Goal: Task Accomplishment & Management: Use online tool/utility

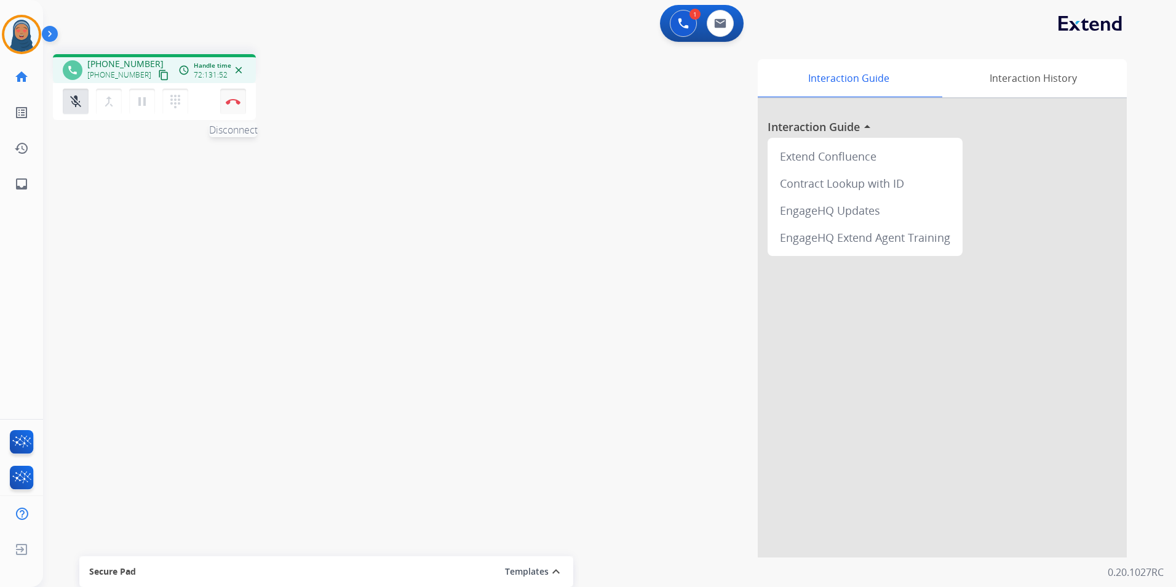
click at [231, 106] on button "Disconnect" at bounding box center [233, 102] width 26 height 26
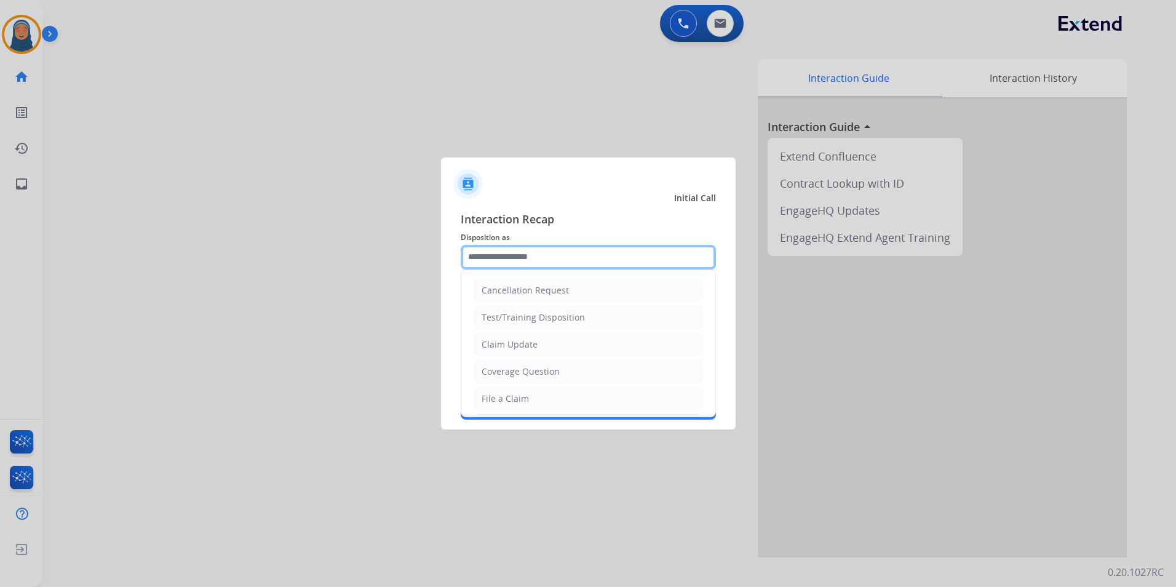
click at [509, 256] on input "text" at bounding box center [588, 257] width 255 height 25
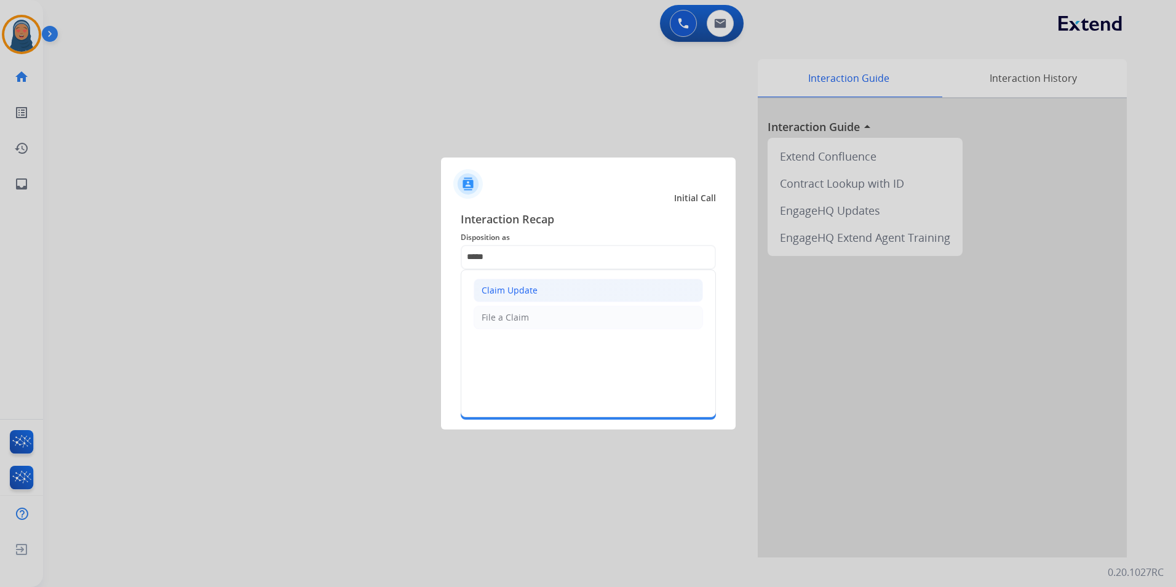
drag, startPoint x: 539, startPoint y: 284, endPoint x: 547, endPoint y: 289, distance: 10.2
click at [539, 284] on li "Claim Update" at bounding box center [588, 290] width 229 height 23
type input "**********"
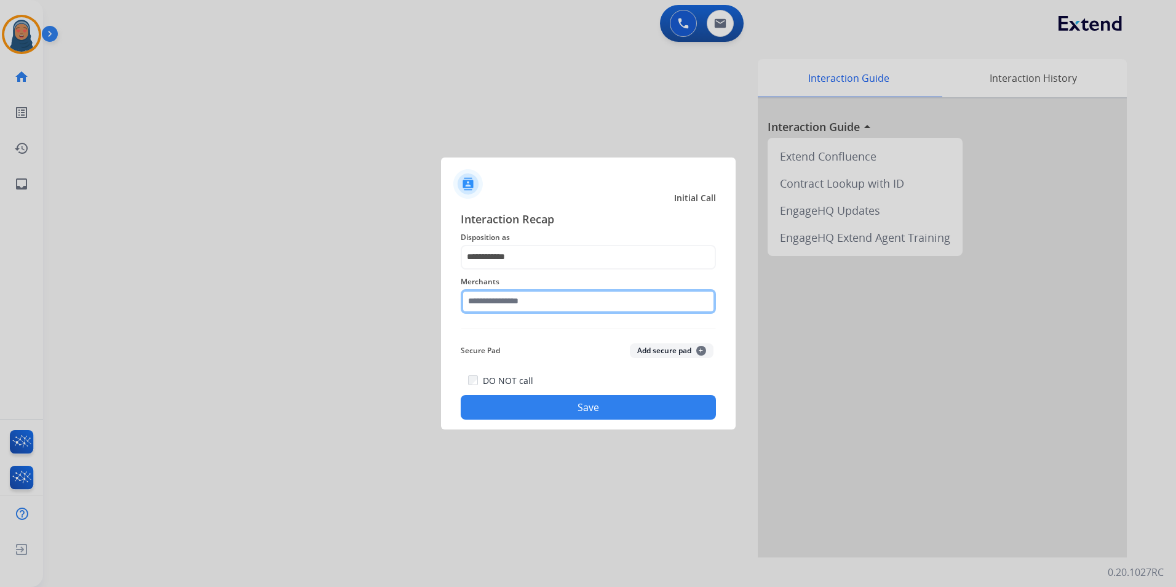
click at [552, 297] on input "text" at bounding box center [588, 301] width 255 height 25
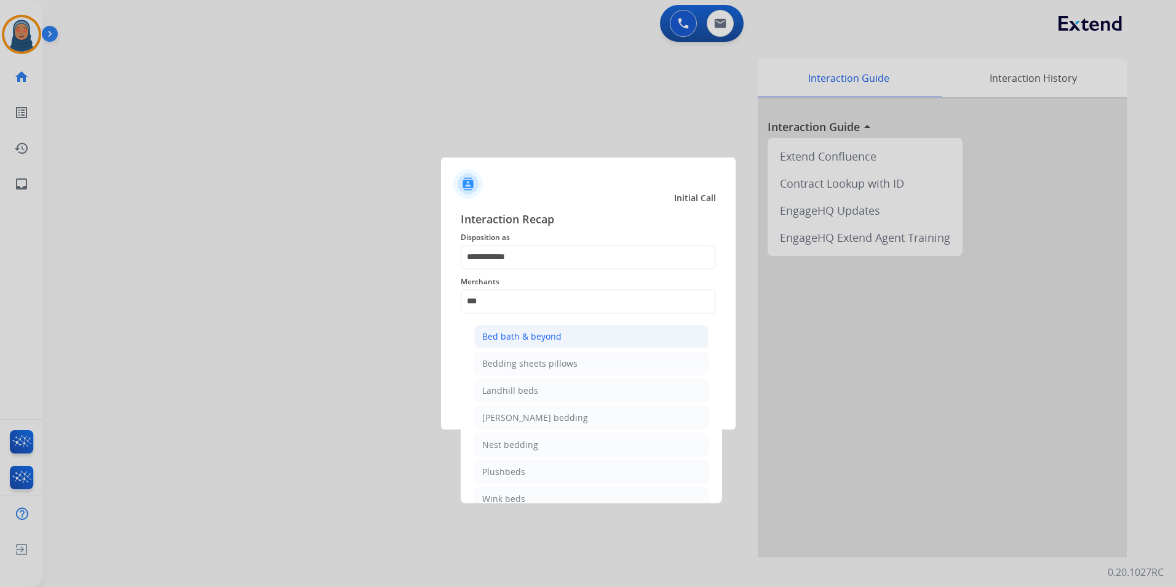
click at [573, 332] on li "Bed bath & beyond" at bounding box center [591, 336] width 234 height 23
type input "**********"
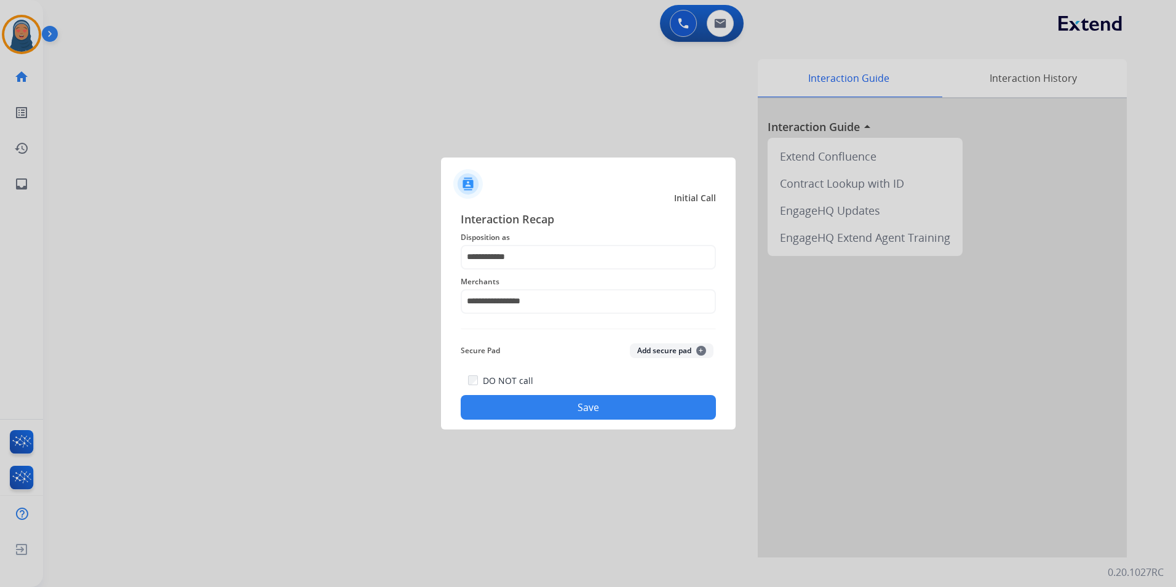
click at [619, 407] on button "Save" at bounding box center [588, 407] width 255 height 25
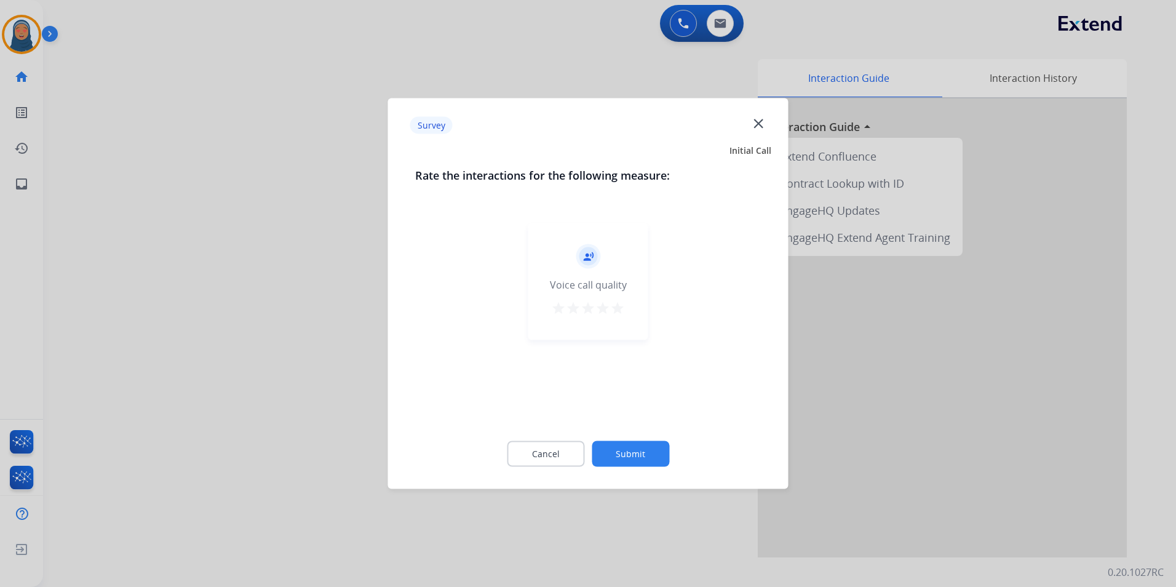
click at [625, 307] on div "record_voice_over Voice call quality star star star star star" at bounding box center [588, 281] width 120 height 117
click at [620, 304] on mat-icon "star" at bounding box center [617, 308] width 15 height 15
click at [646, 445] on button "Submit" at bounding box center [630, 454] width 77 height 26
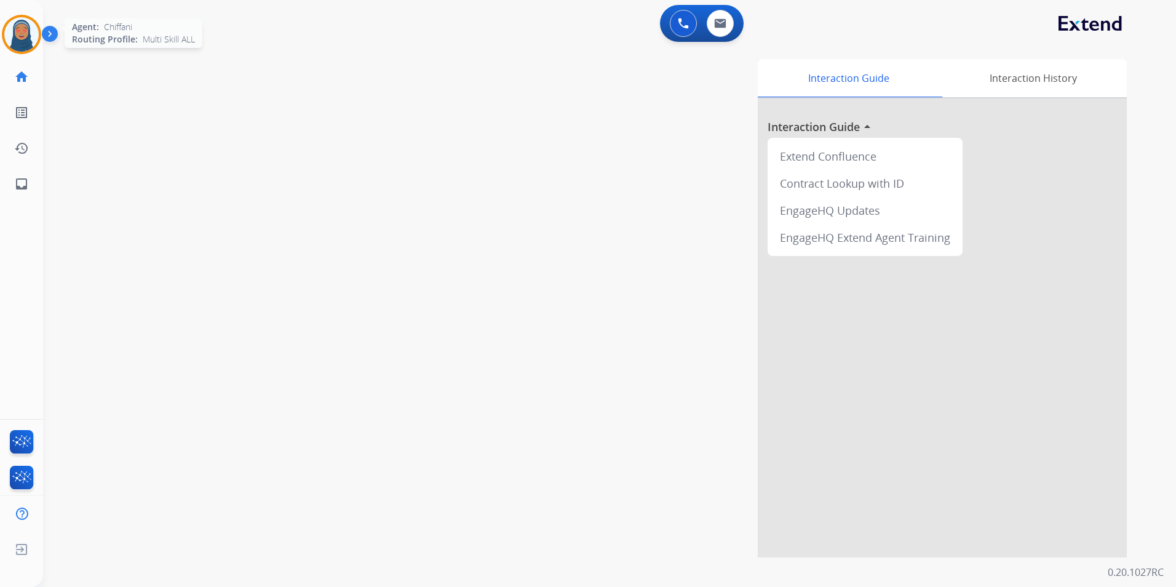
click at [26, 29] on img at bounding box center [21, 34] width 34 height 34
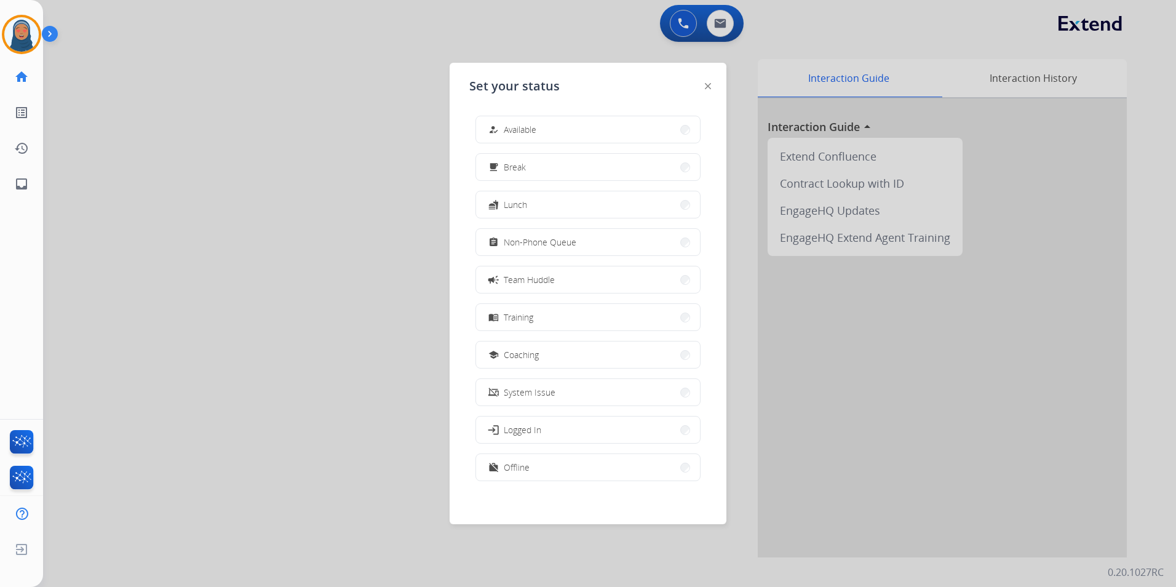
click at [680, 27] on div at bounding box center [588, 293] width 1176 height 587
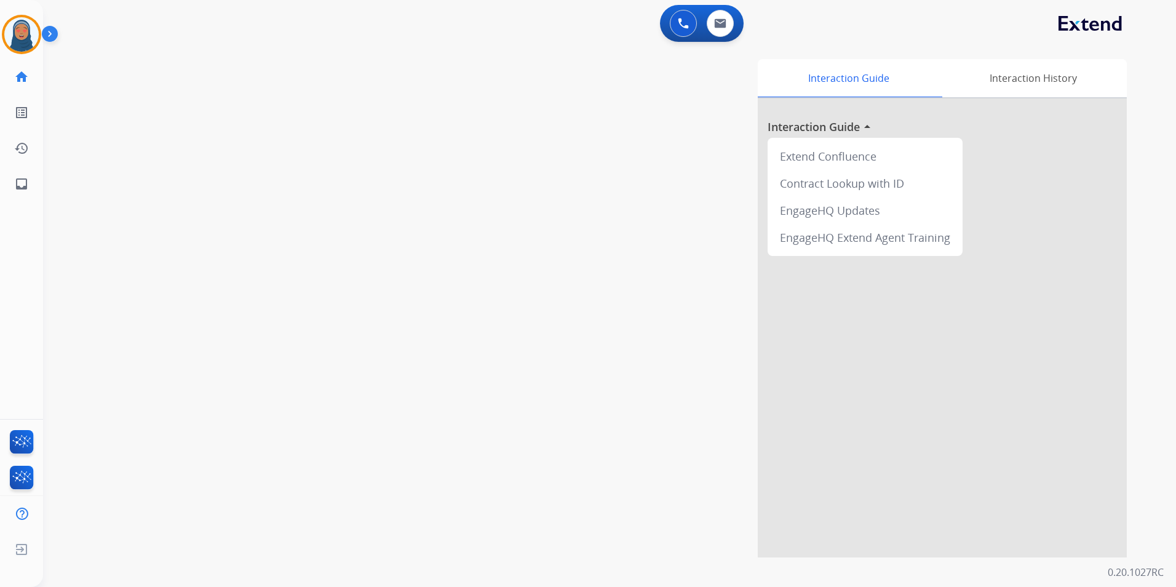
click at [680, 27] on img at bounding box center [683, 23] width 11 height 11
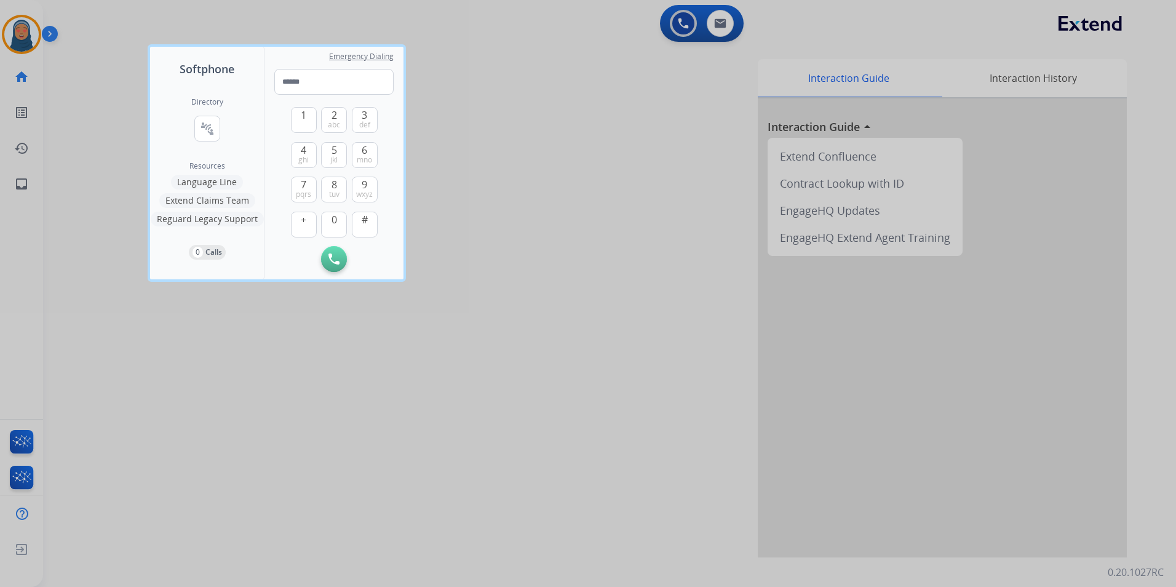
click at [647, 196] on div at bounding box center [588, 293] width 1176 height 587
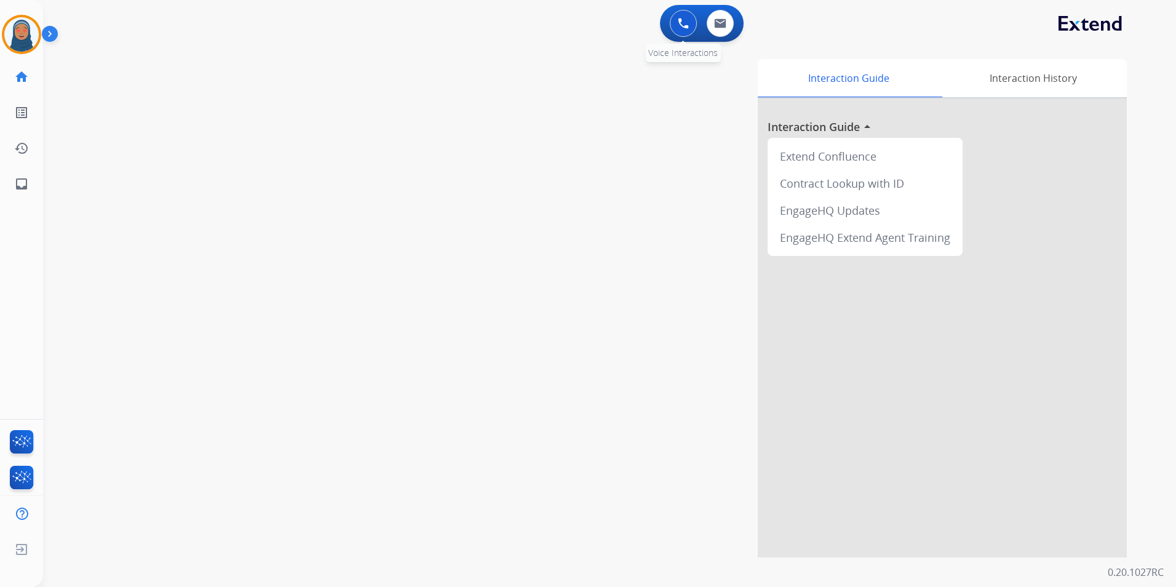
click at [678, 31] on button at bounding box center [683, 23] width 27 height 27
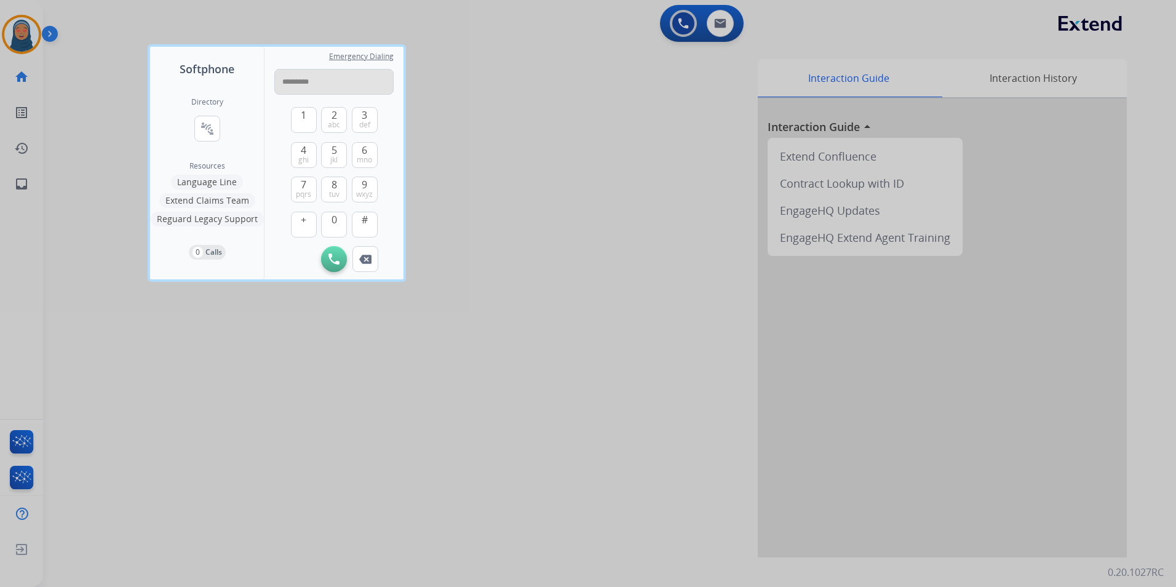
type input "**********"
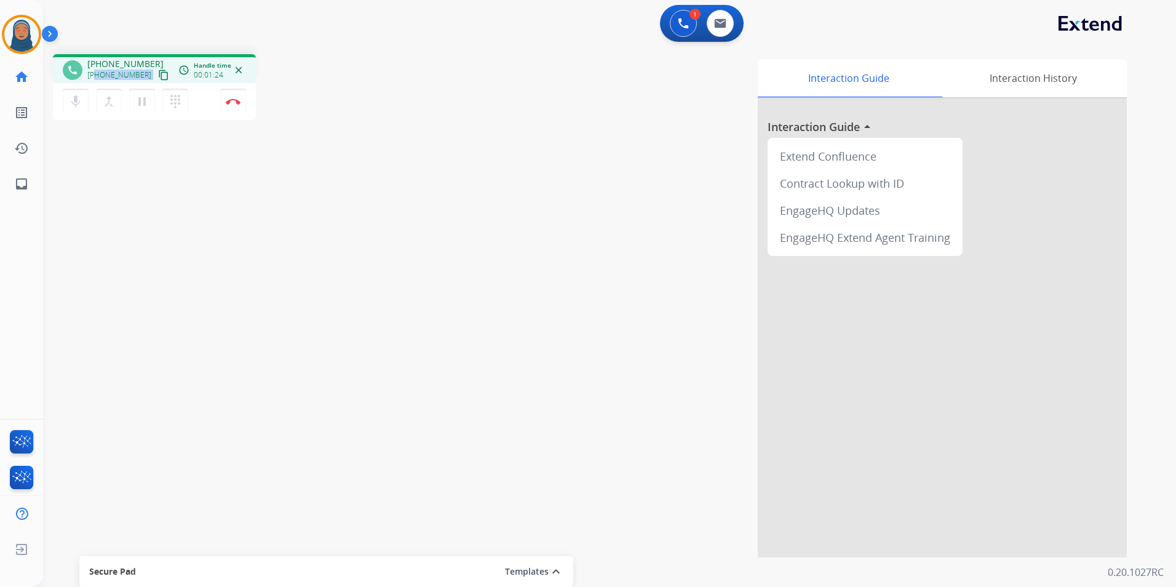
drag, startPoint x: 140, startPoint y: 79, endPoint x: 95, endPoint y: 79, distance: 45.5
click at [95, 79] on div "[PHONE_NUMBER] content_copy" at bounding box center [129, 75] width 84 height 15
copy div "8008432446 content_copy access_time Call metrics Queue 00:02 Hold 00:00 Talk 01…"
click at [240, 108] on button "Disconnect" at bounding box center [233, 102] width 26 height 26
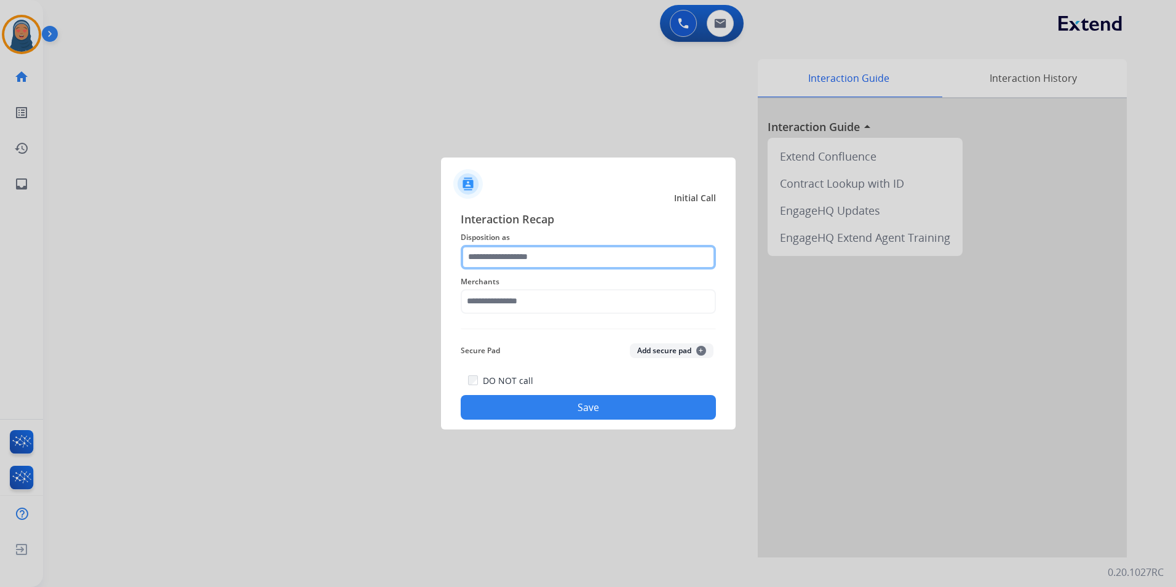
click at [548, 252] on input "text" at bounding box center [588, 257] width 255 height 25
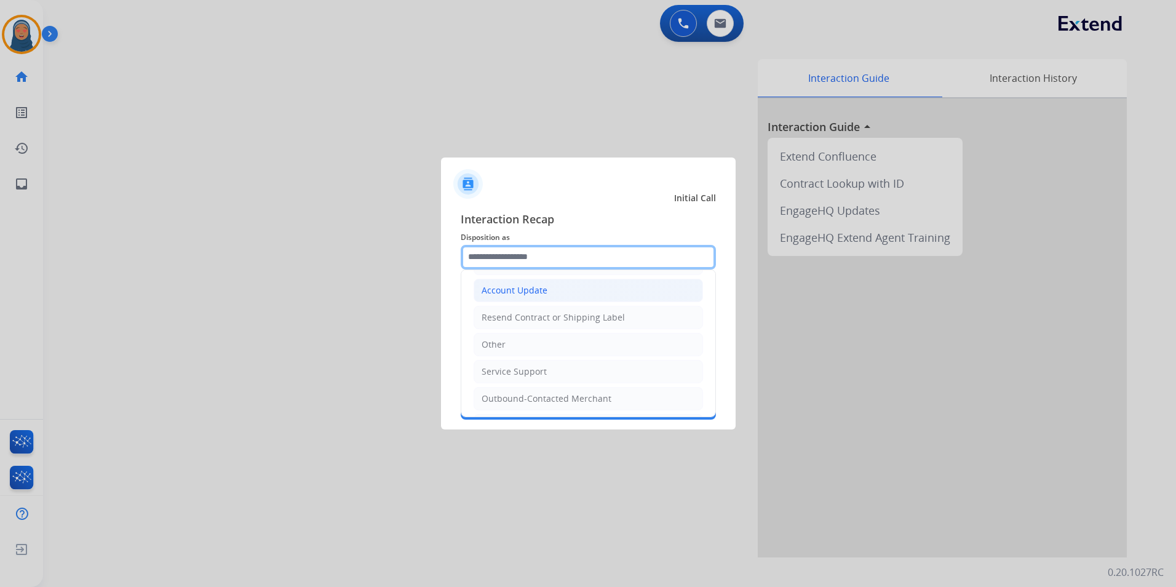
scroll to position [246, 0]
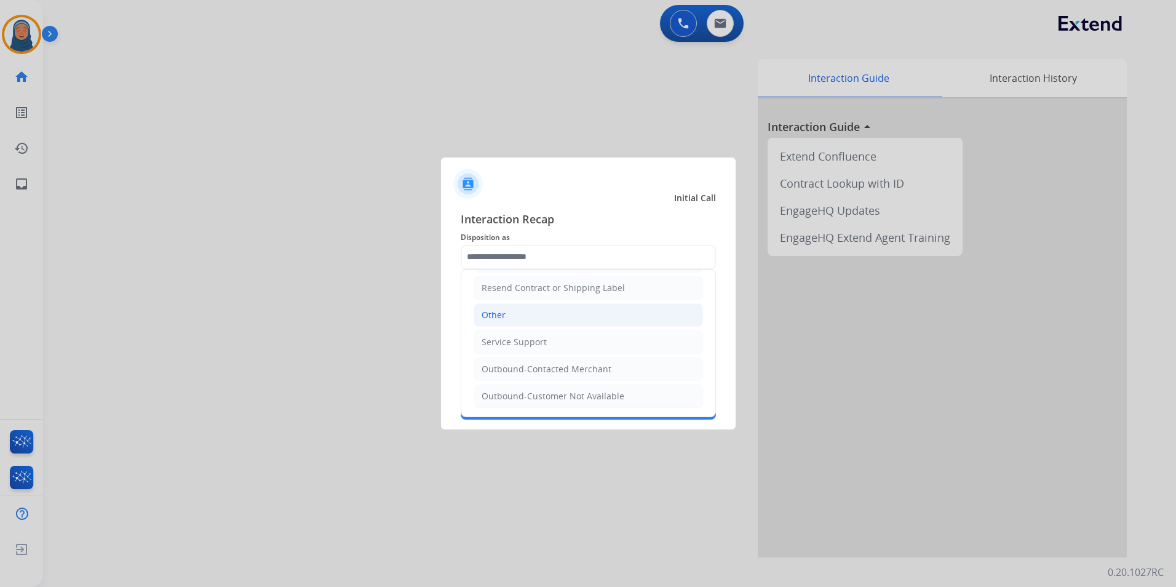
click at [517, 314] on li "Other" at bounding box center [588, 314] width 229 height 23
type input "*****"
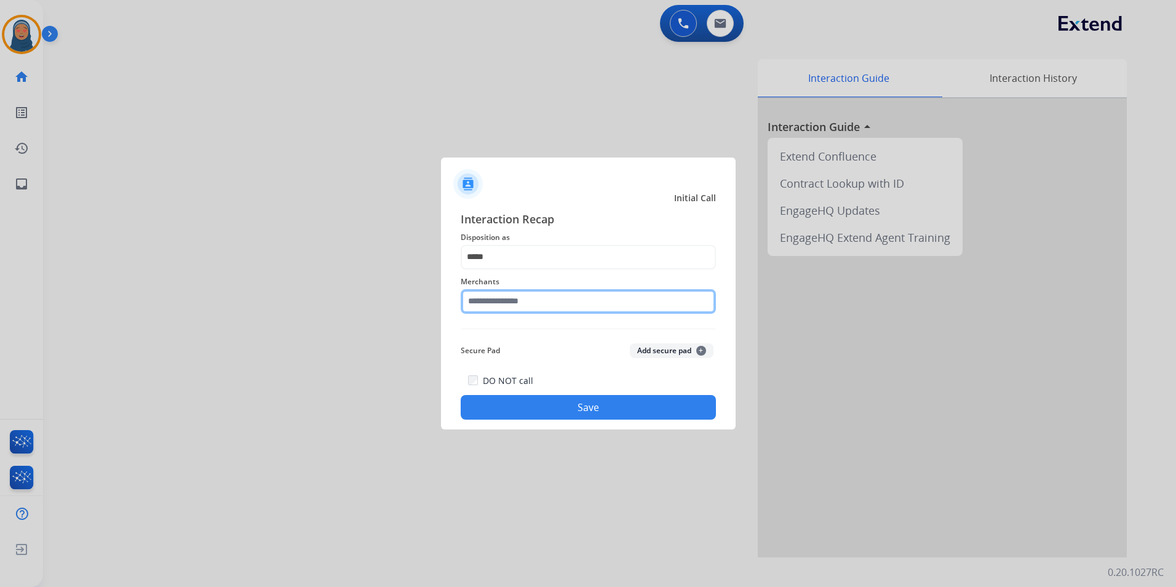
click at [528, 297] on input "text" at bounding box center [588, 301] width 255 height 25
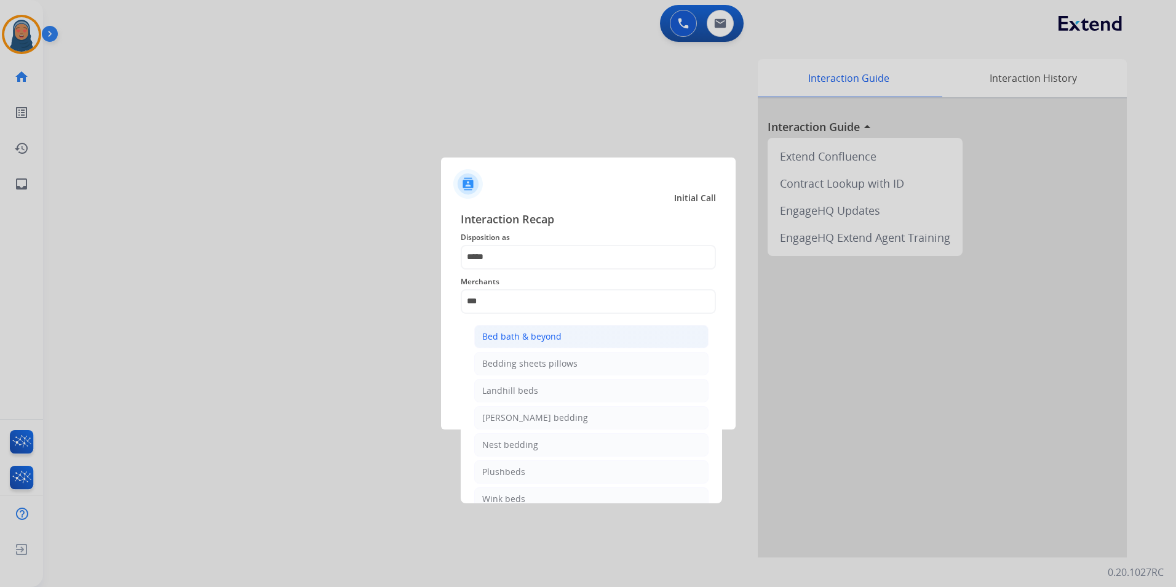
drag, startPoint x: 569, startPoint y: 338, endPoint x: 561, endPoint y: 338, distance: 8.0
click at [569, 338] on li "Bed bath & beyond" at bounding box center [591, 336] width 234 height 23
type input "**********"
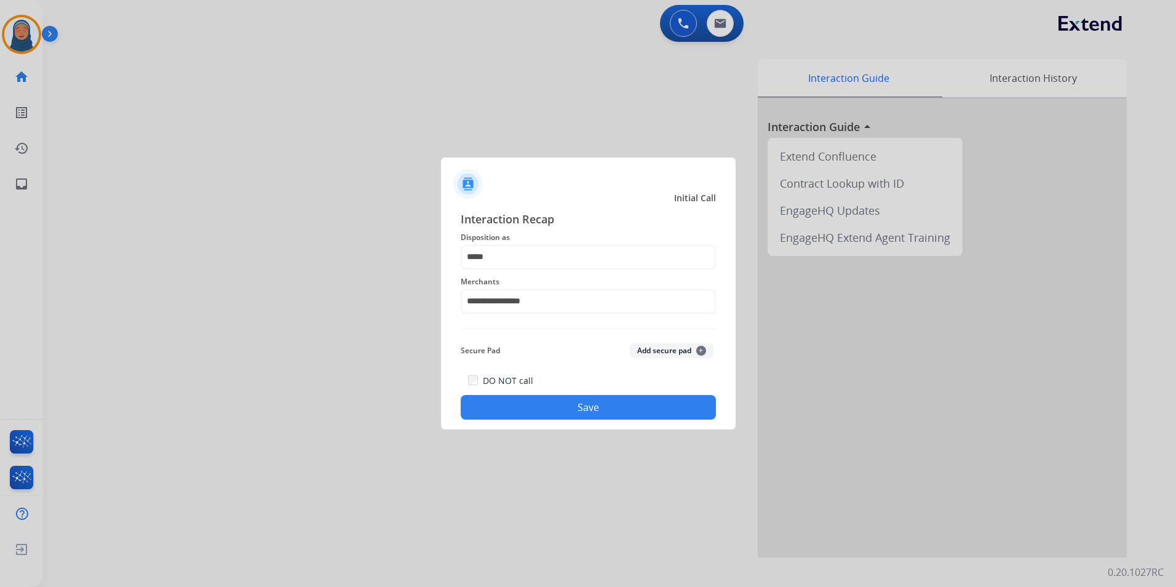
click at [608, 415] on button "Save" at bounding box center [588, 407] width 255 height 25
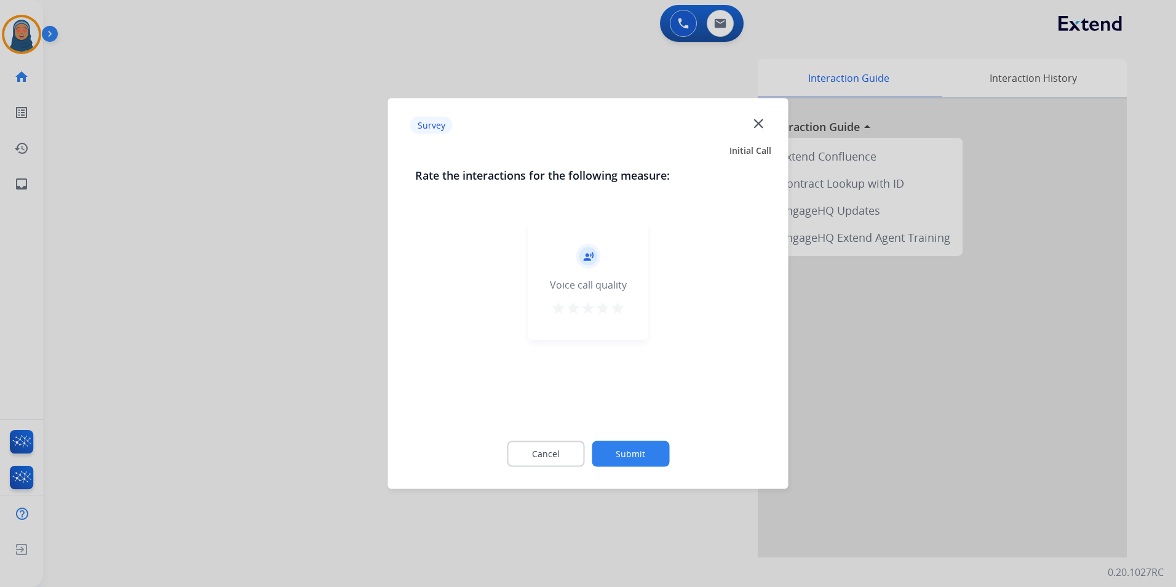
click at [616, 445] on button "Submit" at bounding box center [630, 454] width 77 height 26
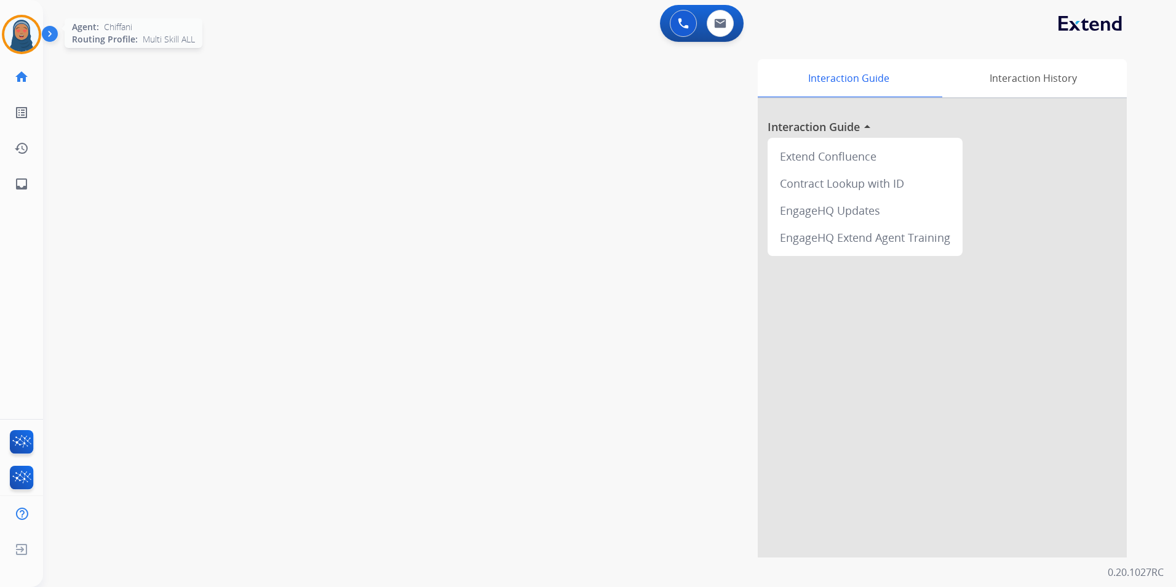
drag, startPoint x: 20, startPoint y: 31, endPoint x: 39, endPoint y: 49, distance: 26.1
click at [20, 31] on img at bounding box center [21, 34] width 34 height 34
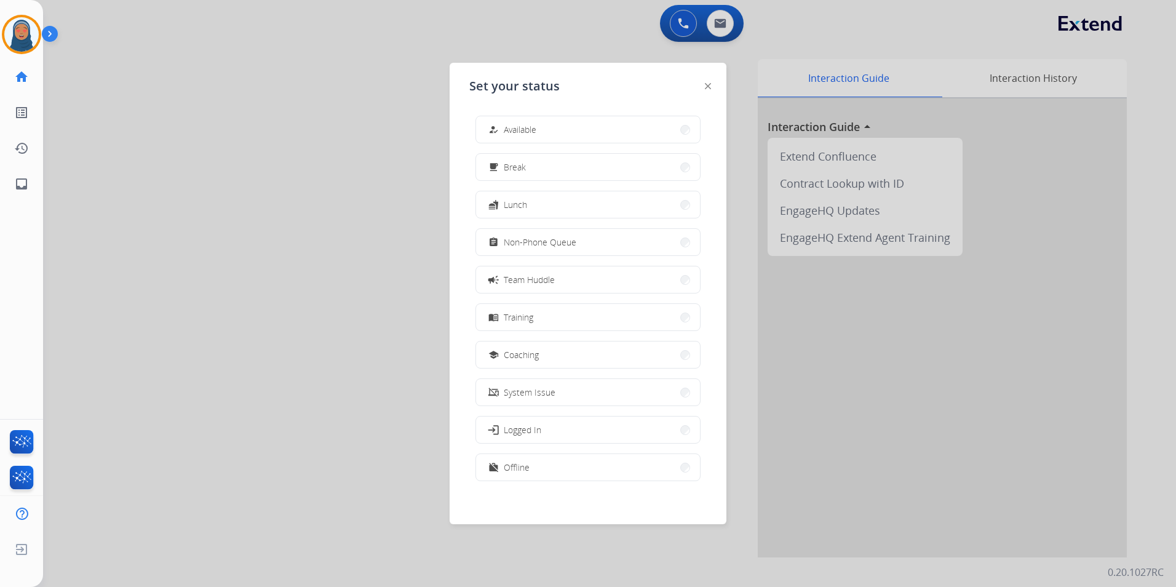
click at [263, 211] on div at bounding box center [588, 293] width 1176 height 587
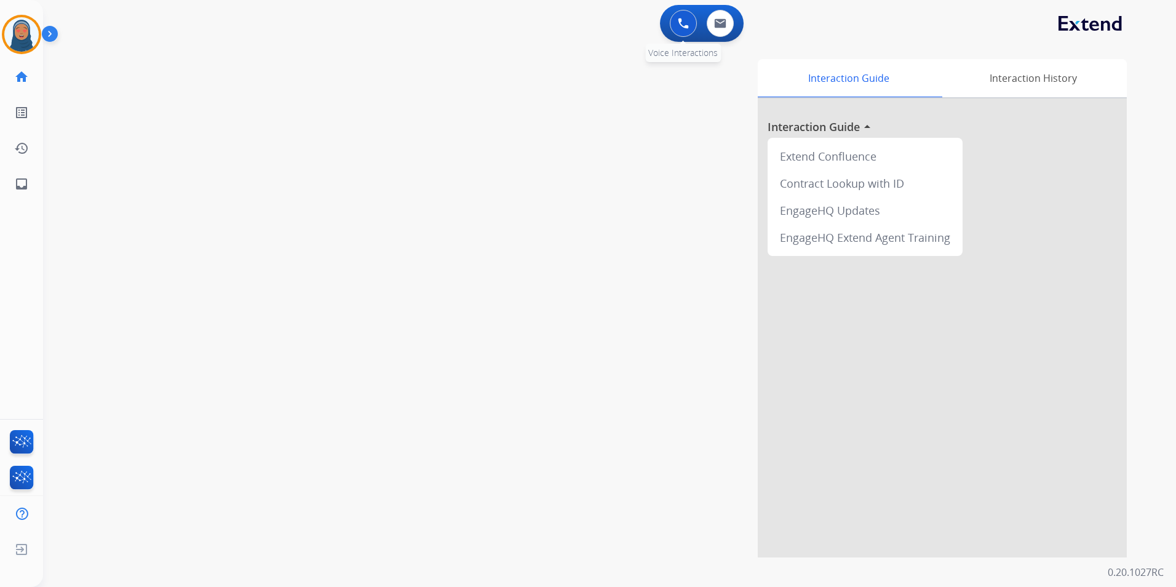
click at [679, 22] on img at bounding box center [683, 23] width 11 height 11
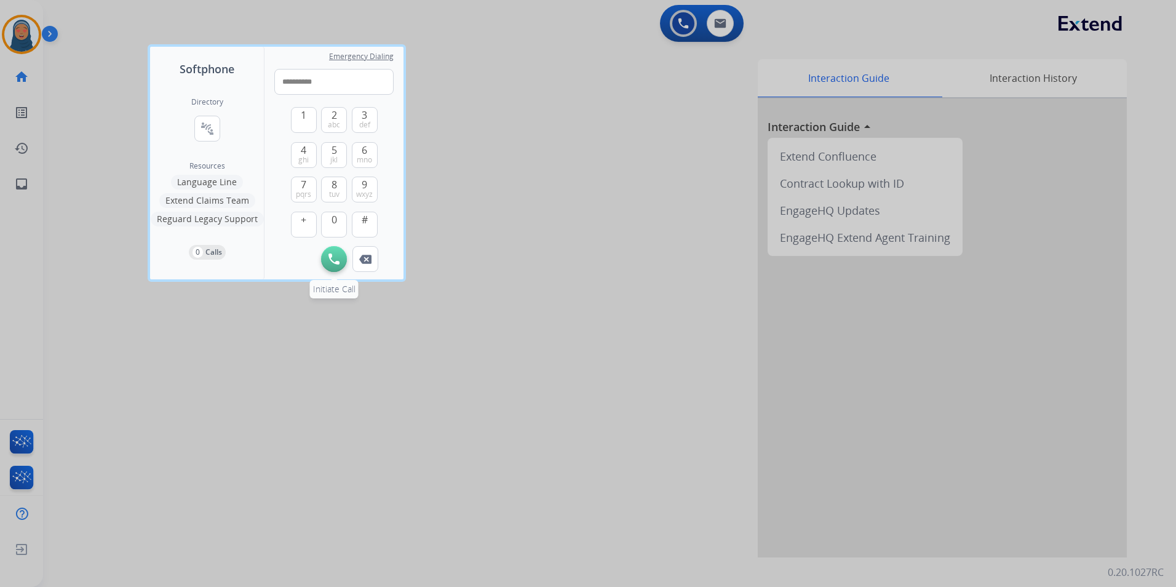
type input "**********"
click at [333, 262] on img at bounding box center [333, 258] width 11 height 11
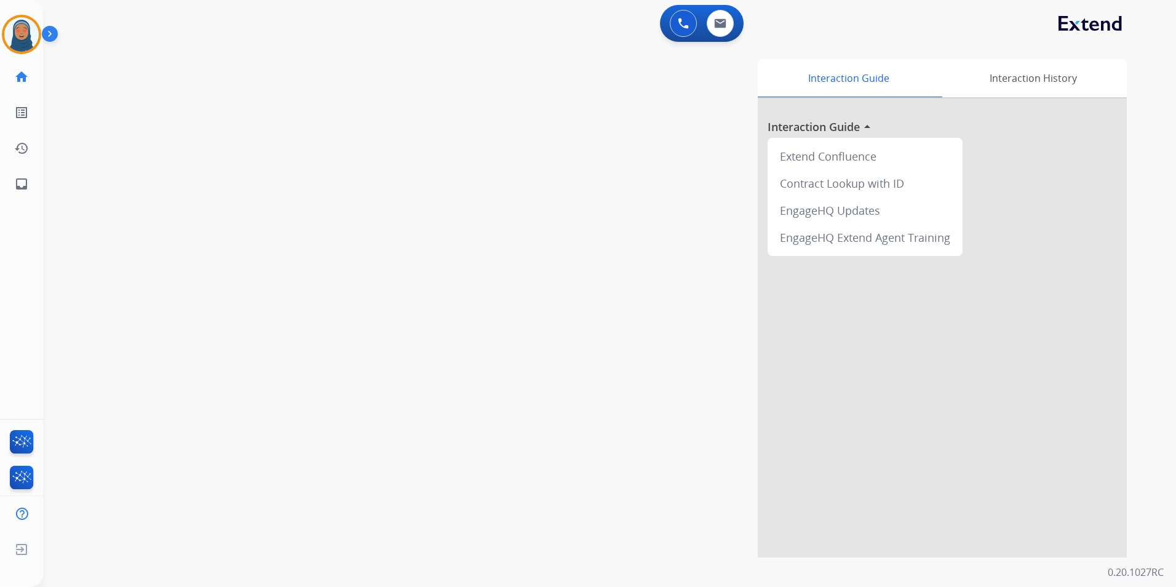
drag, startPoint x: 690, startPoint y: 25, endPoint x: 654, endPoint y: 25, distance: 36.3
click at [688, 25] on button at bounding box center [683, 23] width 27 height 27
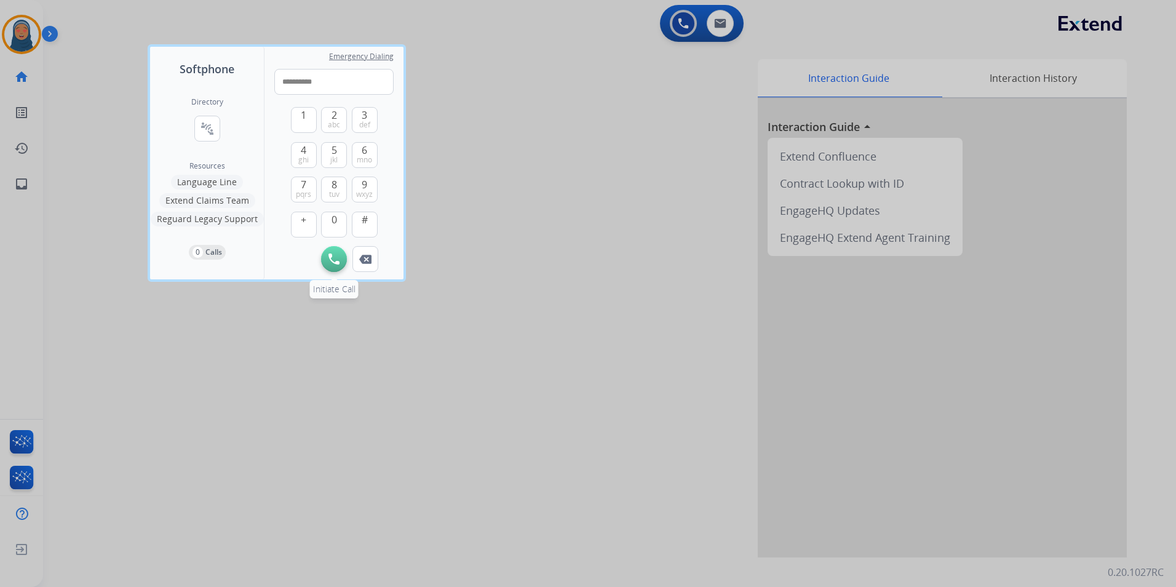
type input "**********"
click at [336, 262] on img at bounding box center [333, 258] width 11 height 11
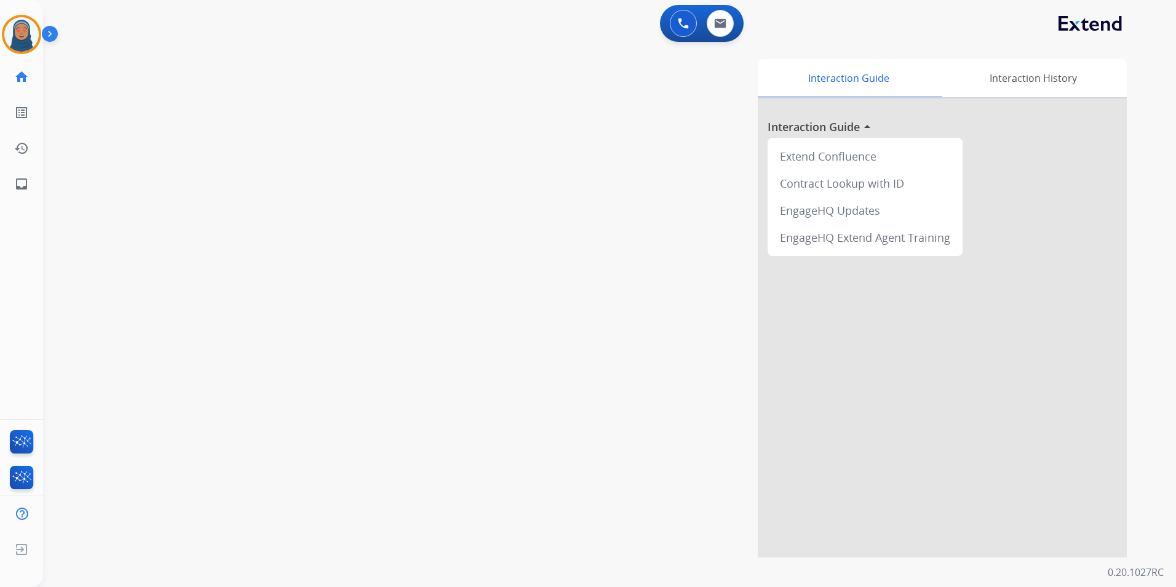
drag, startPoint x: 678, startPoint y: 22, endPoint x: 530, endPoint y: 298, distance: 313.9
click at [528, 306] on div "Interaction Guide Interaction History Interaction Guide arrow_drop_up Extend Co…" at bounding box center [767, 308] width 720 height 498
click at [686, 32] on button at bounding box center [683, 23] width 27 height 27
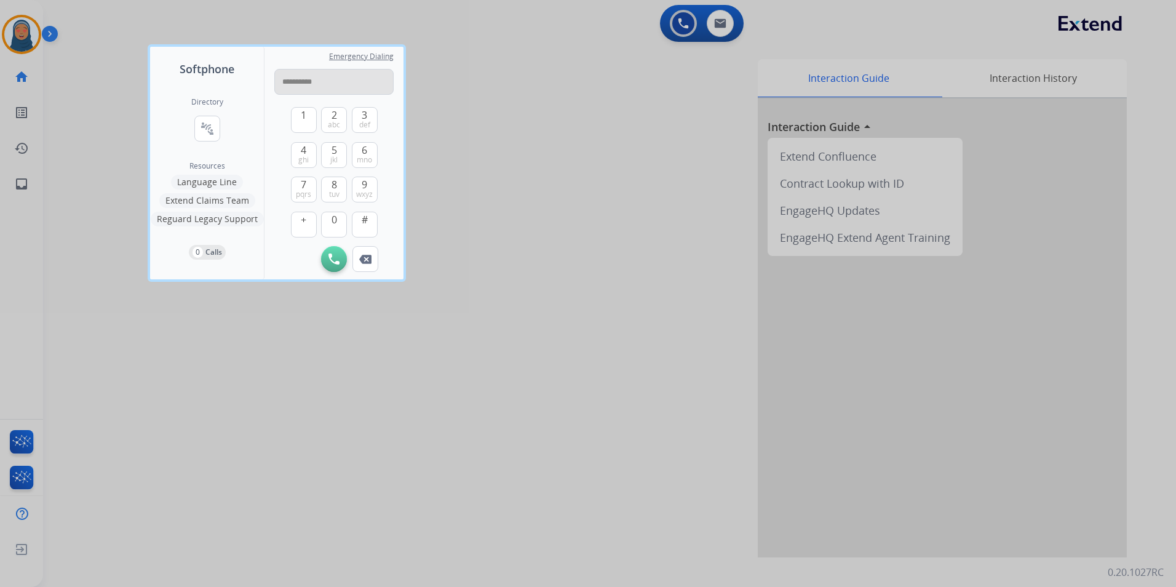
click at [295, 87] on input "**********" at bounding box center [333, 82] width 119 height 26
type input "**********"
click at [339, 252] on button "Initiate Call" at bounding box center [334, 259] width 26 height 26
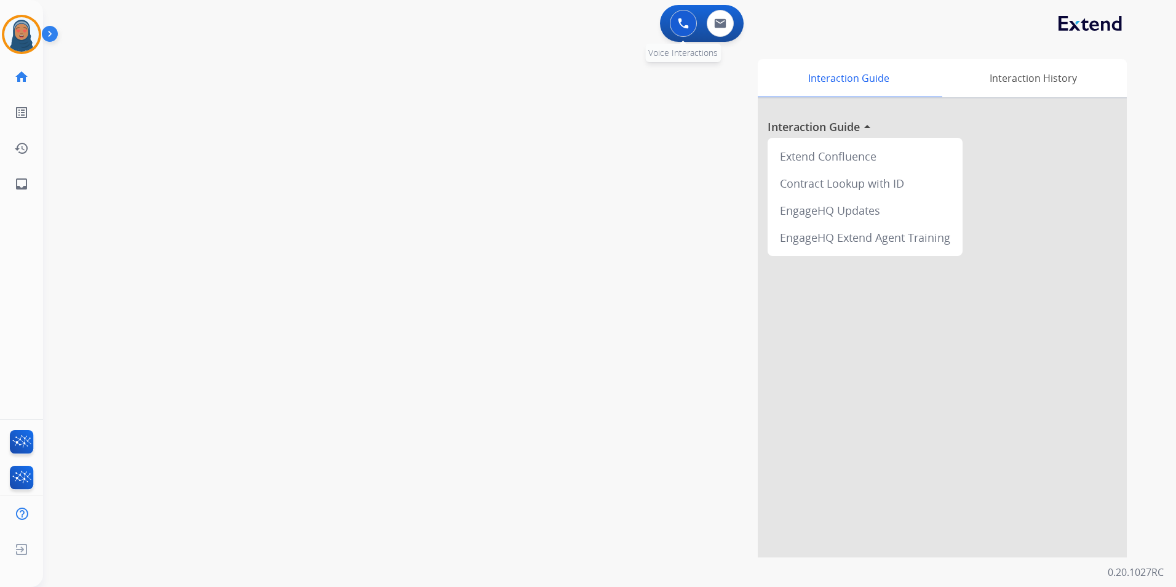
click at [684, 26] on img at bounding box center [683, 23] width 11 height 11
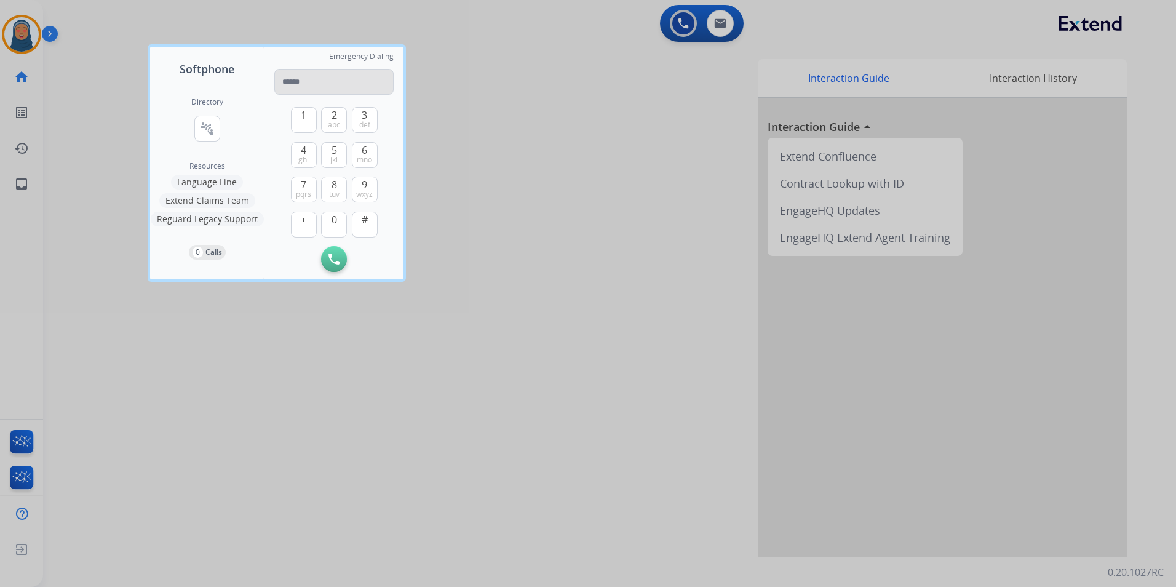
click at [297, 83] on input "tel" at bounding box center [333, 82] width 119 height 26
type input "**********"
click at [333, 258] on img at bounding box center [333, 258] width 11 height 11
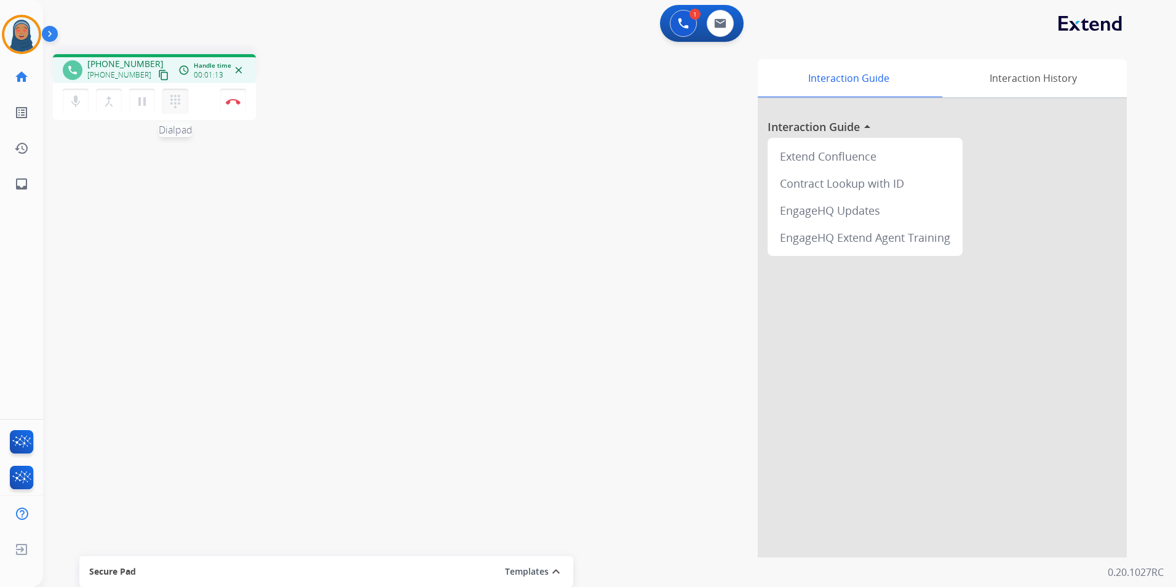
click at [176, 98] on mat-icon "dialpad" at bounding box center [175, 101] width 15 height 15
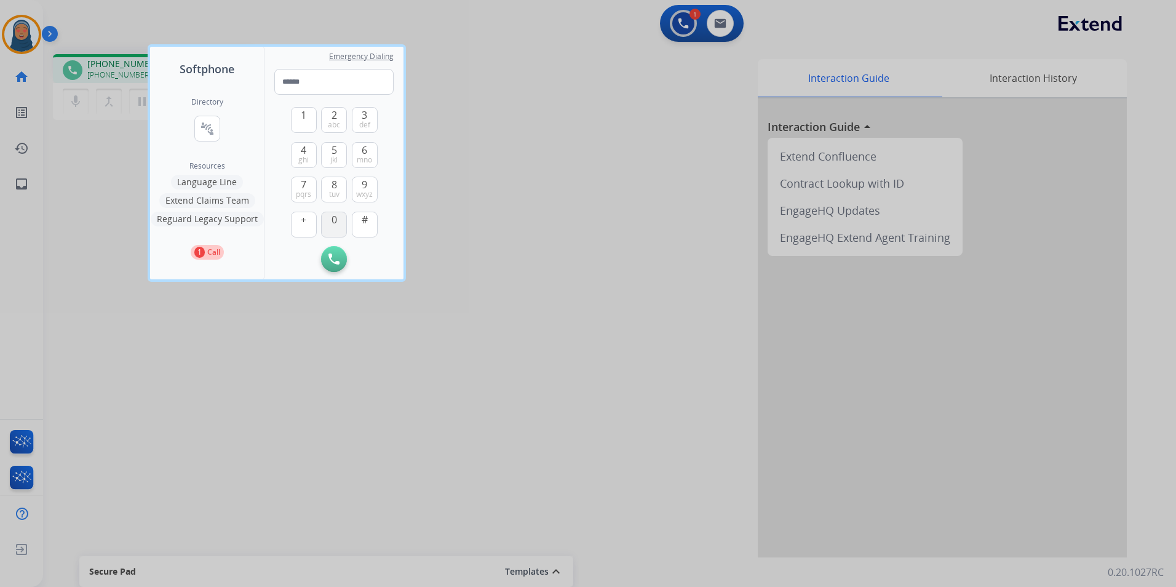
click at [339, 224] on button "0" at bounding box center [334, 225] width 26 height 26
type input "*"
